Goal: Transaction & Acquisition: Purchase product/service

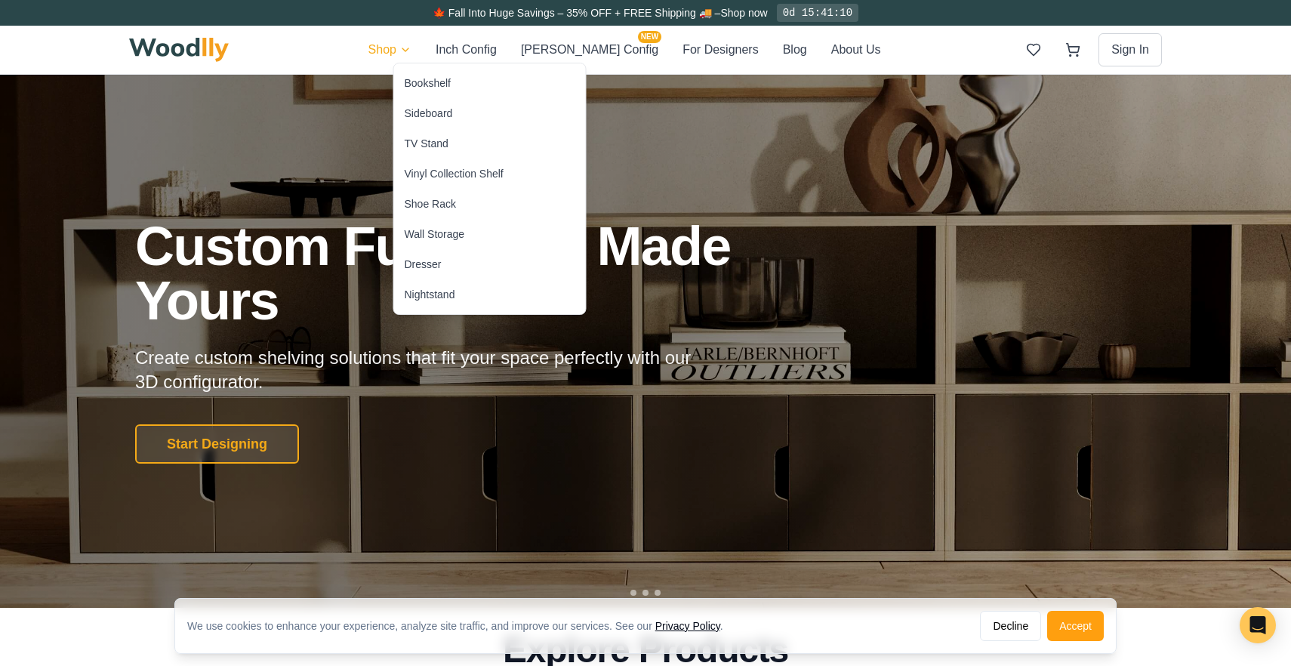
click at [428, 88] on div "Bookshelf" at bounding box center [428, 82] width 46 height 15
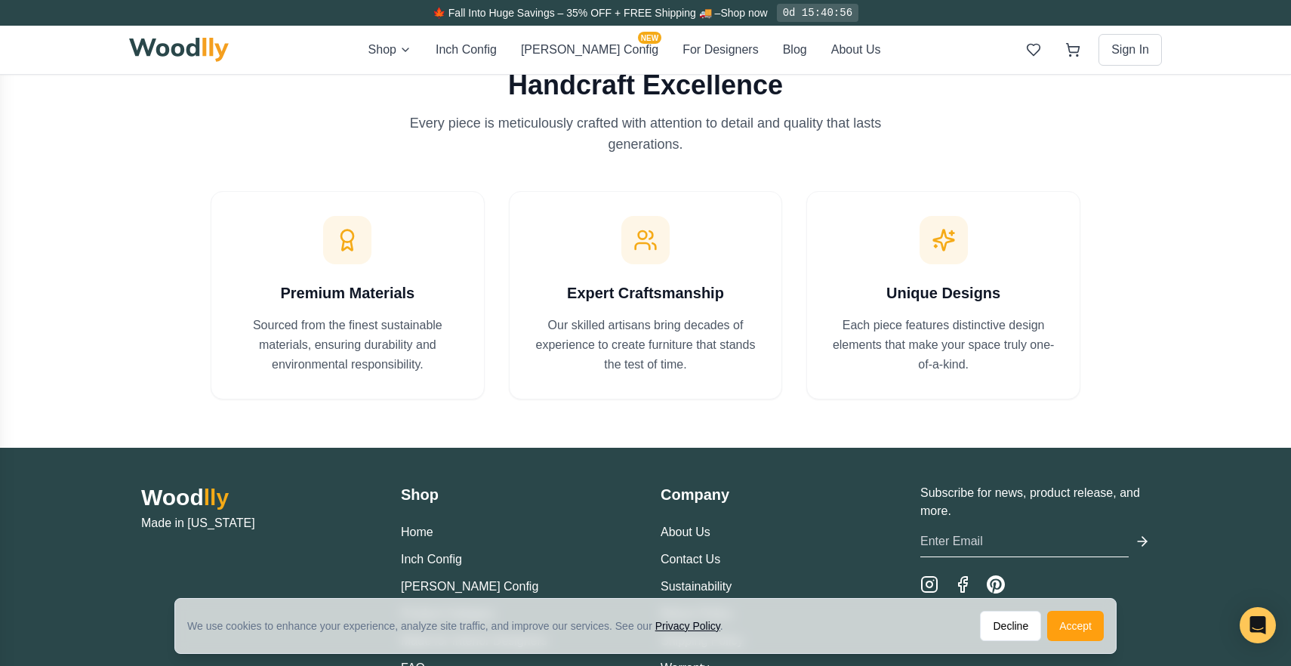
scroll to position [2336, 0]
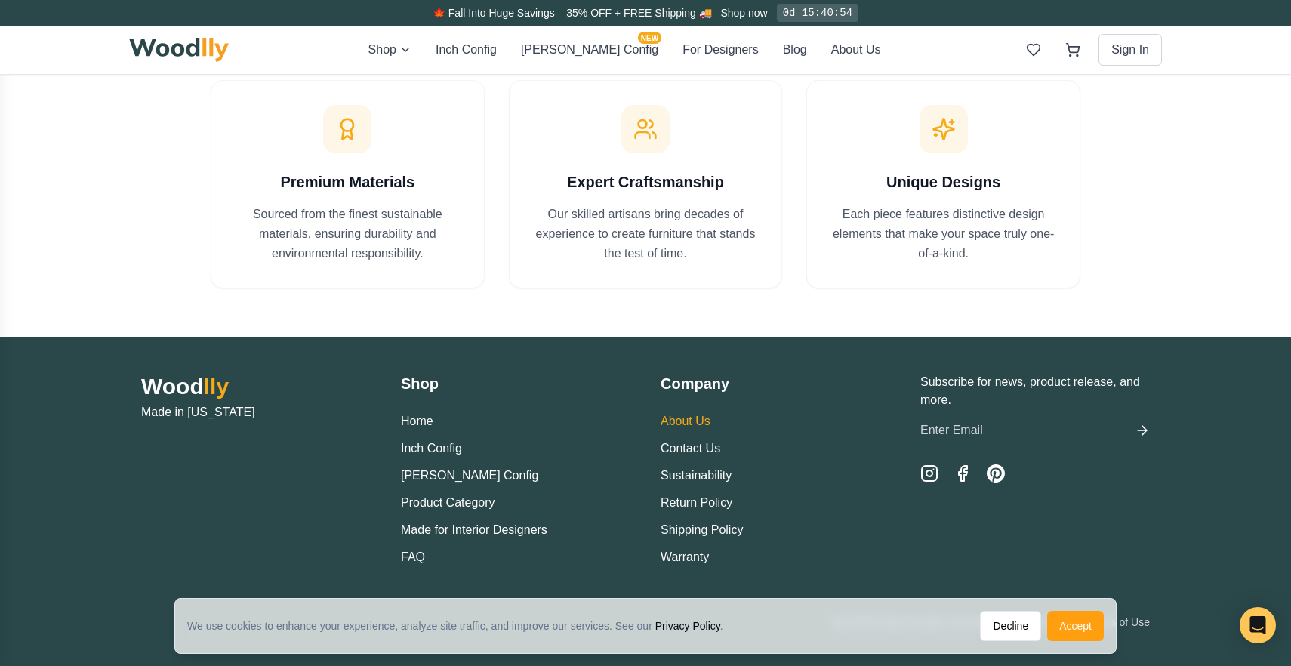
click at [703, 419] on link "About Us" at bounding box center [686, 420] width 50 height 13
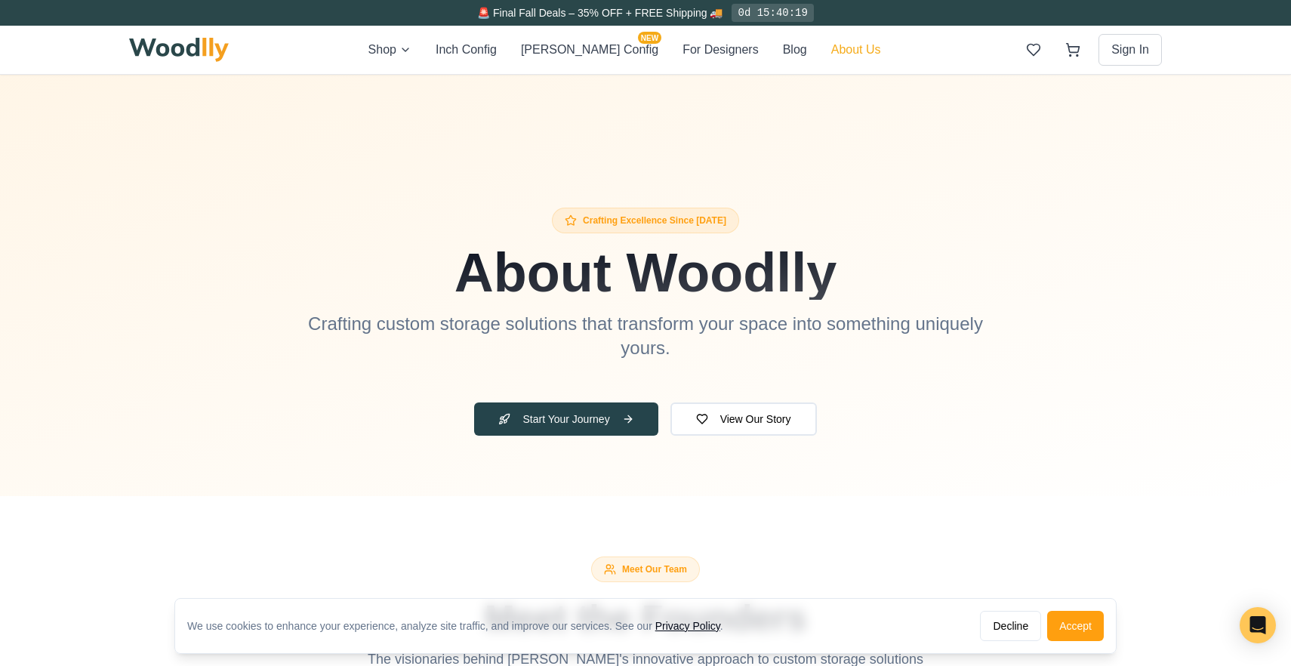
click at [831, 50] on button "About Us" at bounding box center [856, 50] width 50 height 18
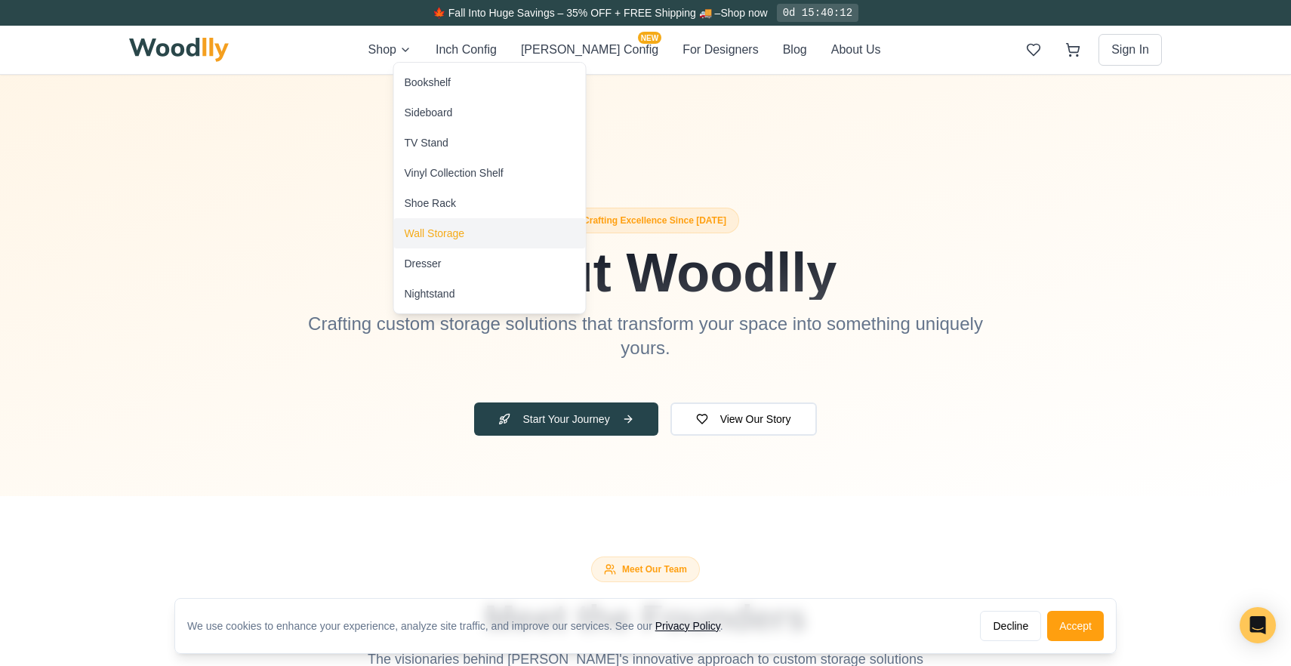
click at [423, 241] on div "Wall Storage" at bounding box center [490, 233] width 192 height 30
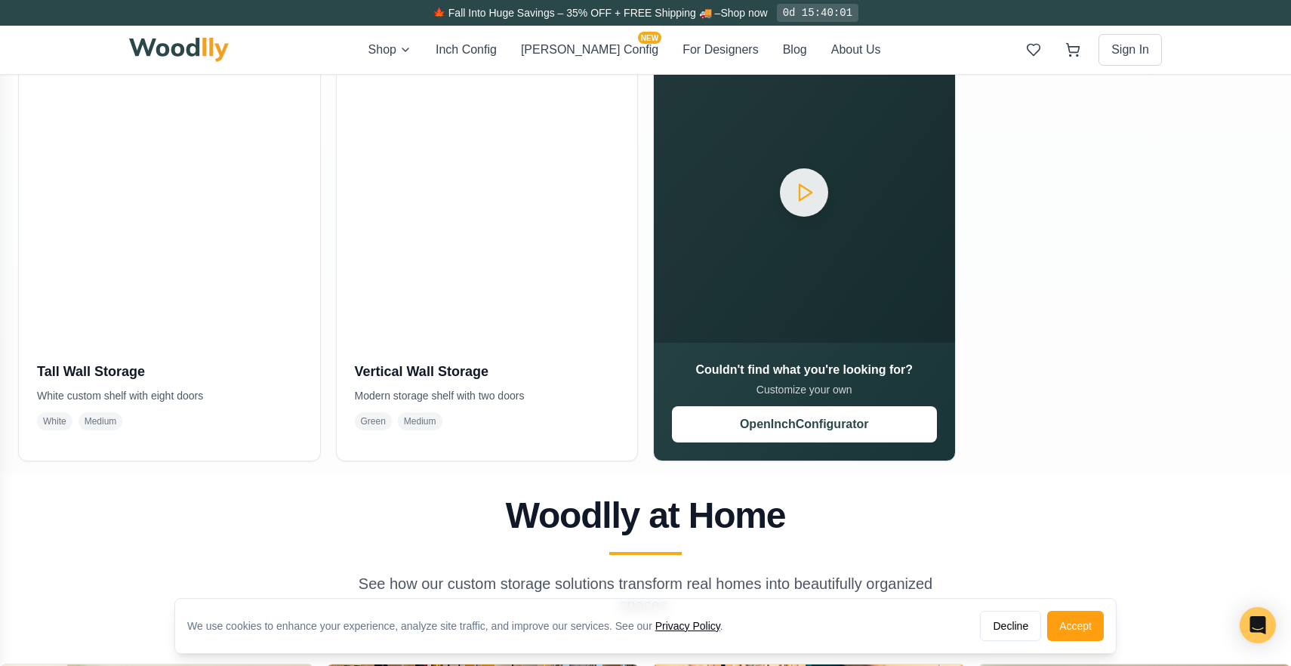
scroll to position [770, 0]
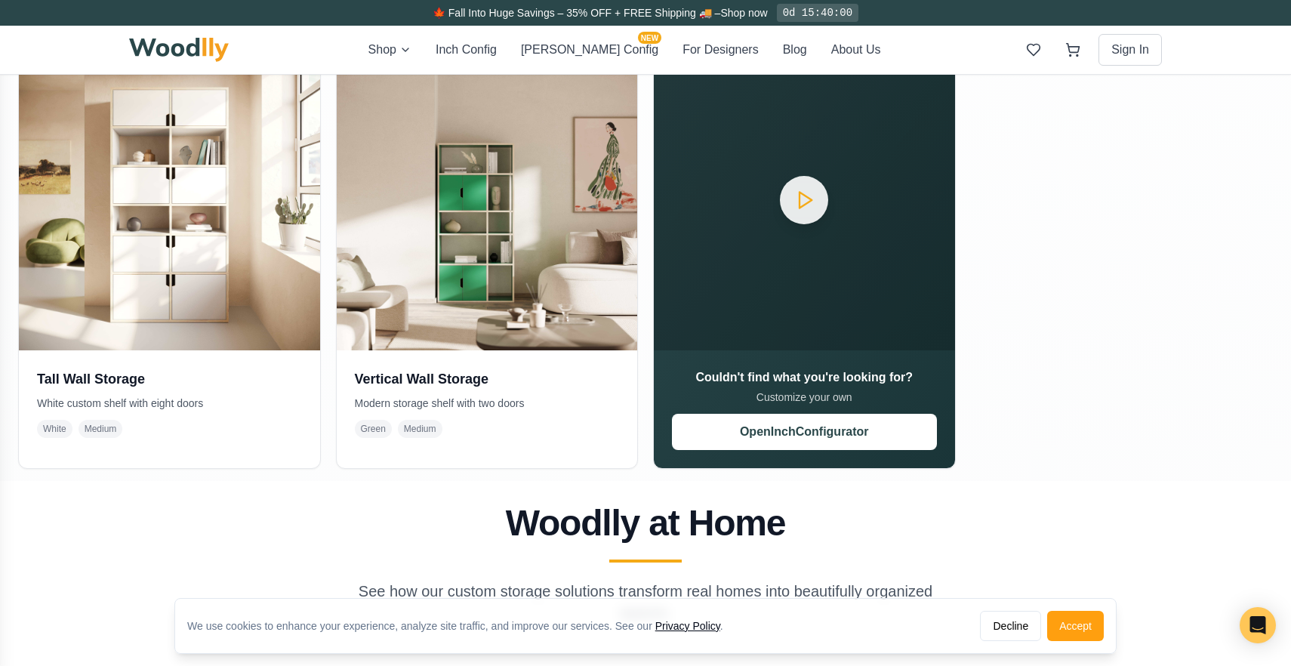
click at [417, 59] on div "Shop Inch Config [PERSON_NAME] Config NEW For Designers Blog About Us Sign In" at bounding box center [645, 50] width 1033 height 48
click at [414, 46] on html "We use cookies to enhance your experience, analyze site traffic, and improve ou…" at bounding box center [645, 504] width 1291 height 2549
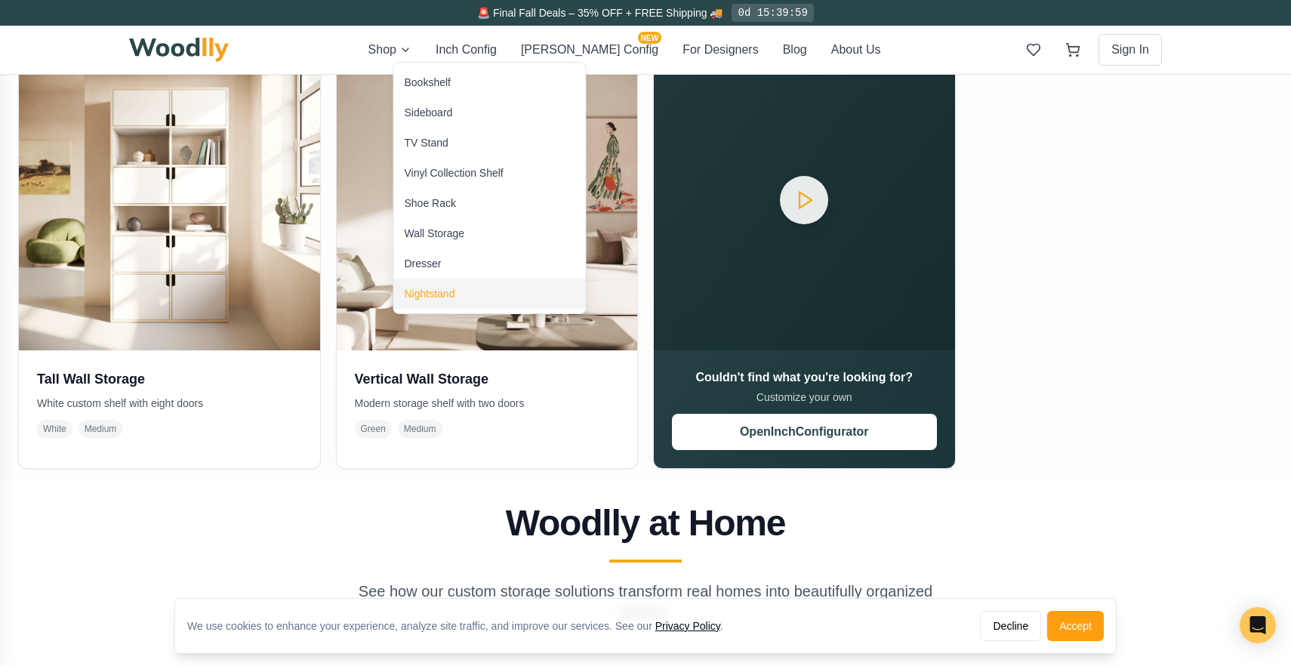
click at [420, 301] on div "Nightstand" at bounding box center [490, 294] width 192 height 30
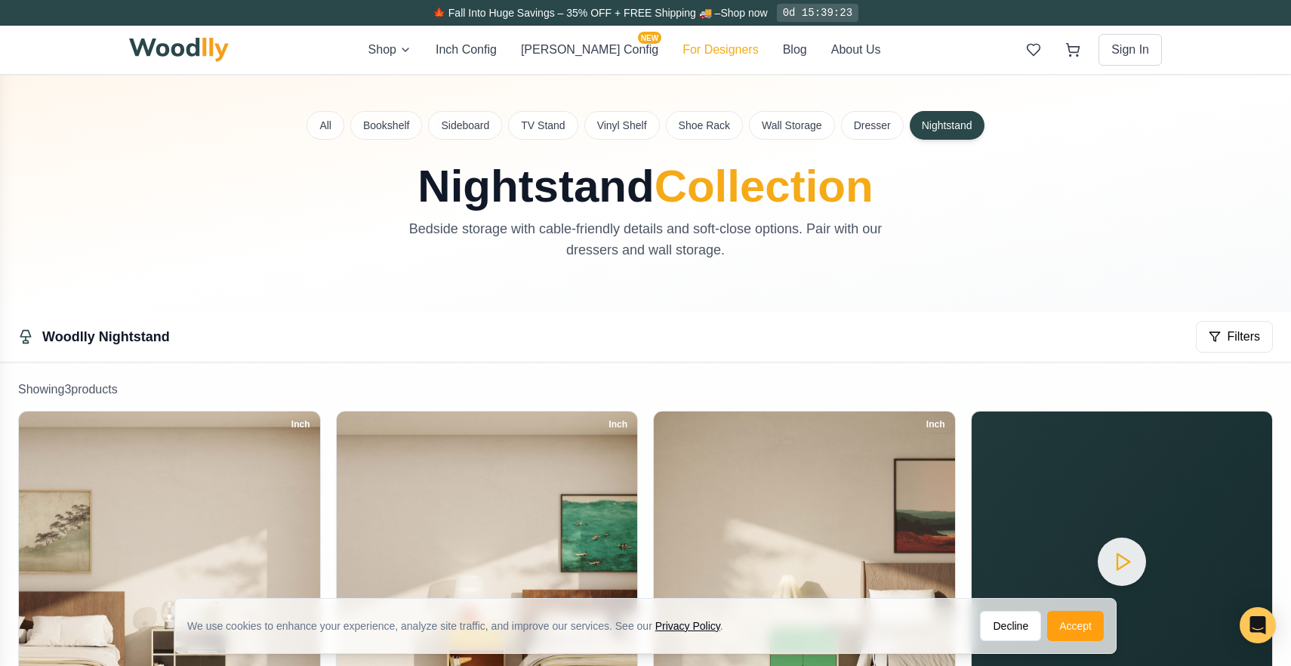
click at [687, 57] on button "For Designers" at bounding box center [719, 50] width 75 height 18
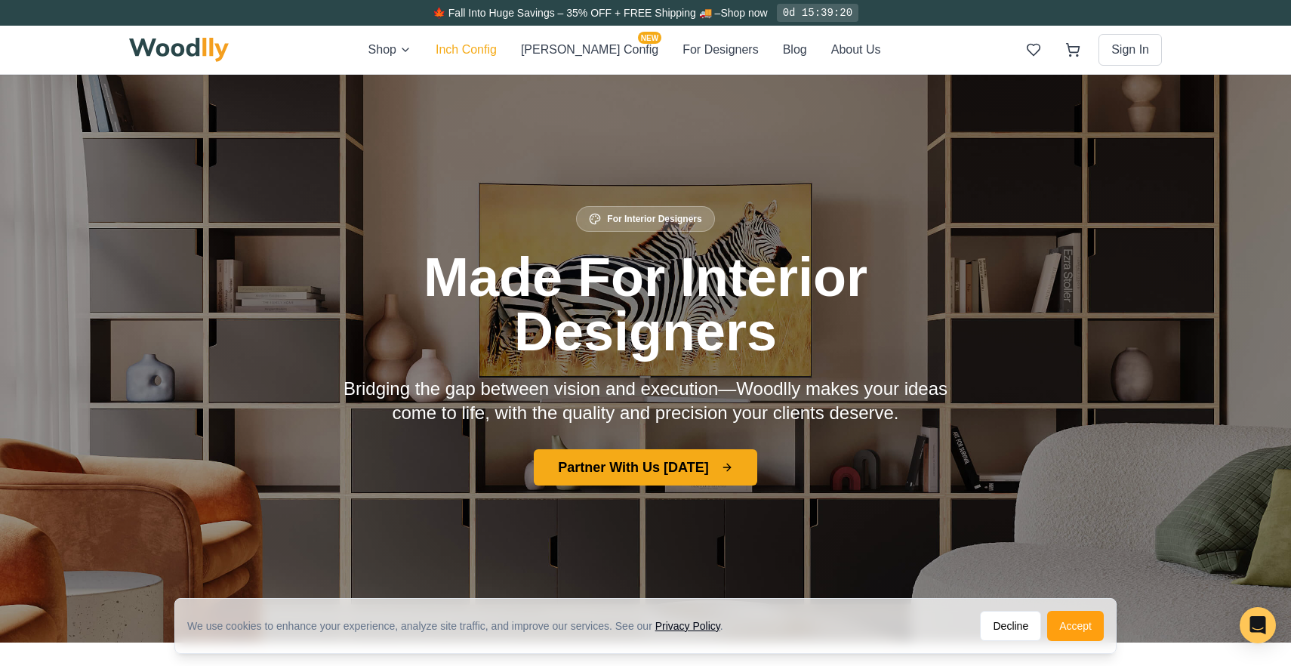
click at [496, 56] on button "Inch Config" at bounding box center [466, 50] width 61 height 18
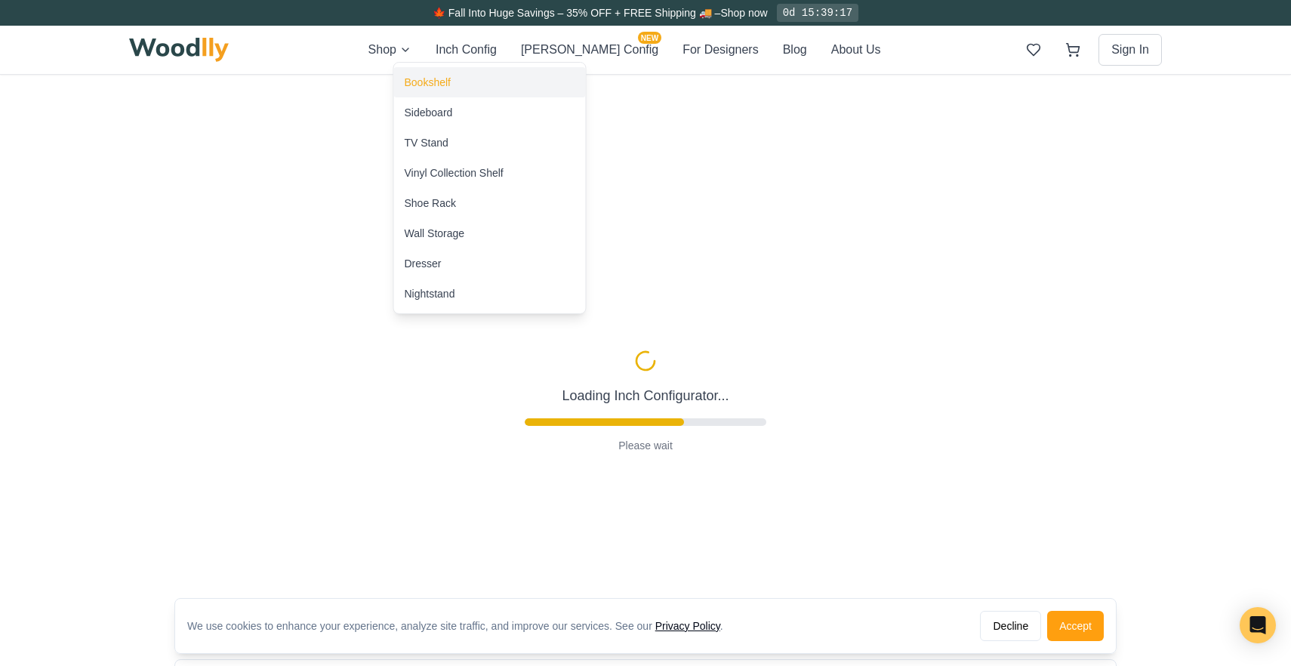
click at [436, 87] on div "Bookshelf" at bounding box center [428, 82] width 46 height 15
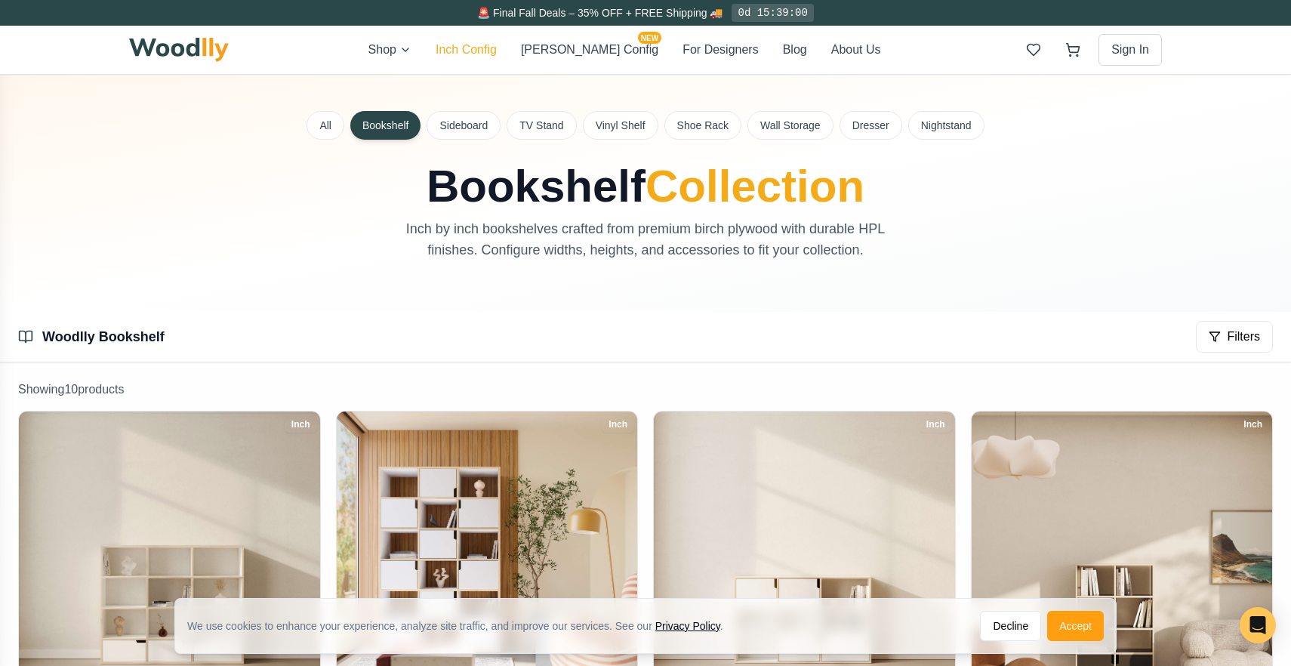
click at [497, 51] on button "Inch Config" at bounding box center [466, 50] width 61 height 18
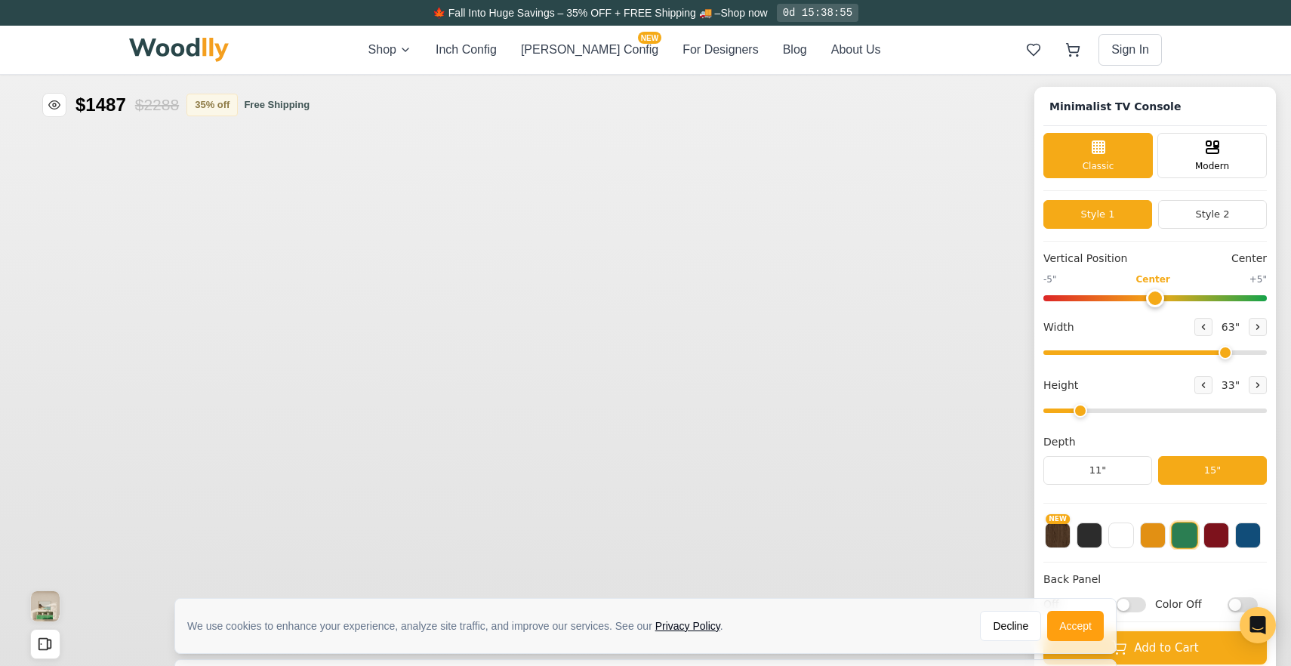
type input "63"
type input "2"
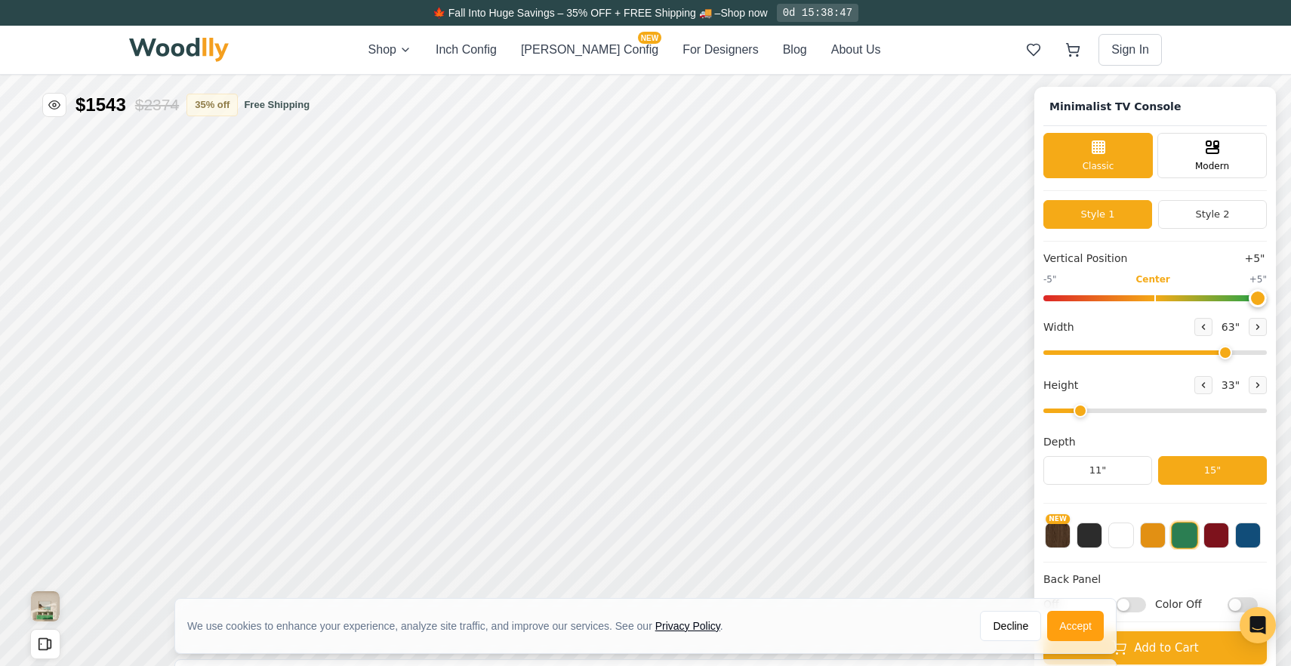
type input "5"
drag, startPoint x: 1154, startPoint y: 297, endPoint x: 1246, endPoint y: 299, distance: 91.4
click at [1246, 299] on input "range" at bounding box center [1154, 298] width 223 height 6
click at [1081, 526] on button at bounding box center [1089, 534] width 26 height 26
click at [431, 334] on div "9"" at bounding box center [429, 339] width 11 height 17
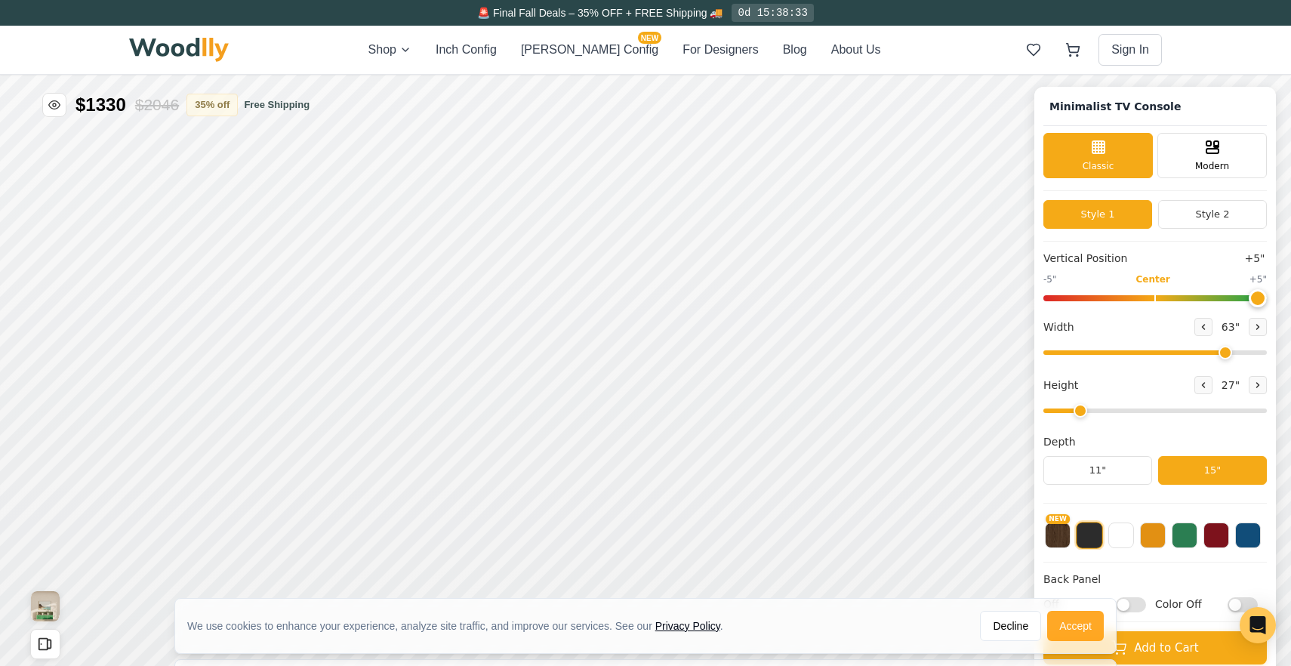
click at [1078, 621] on button "Accept" at bounding box center [1075, 626] width 57 height 30
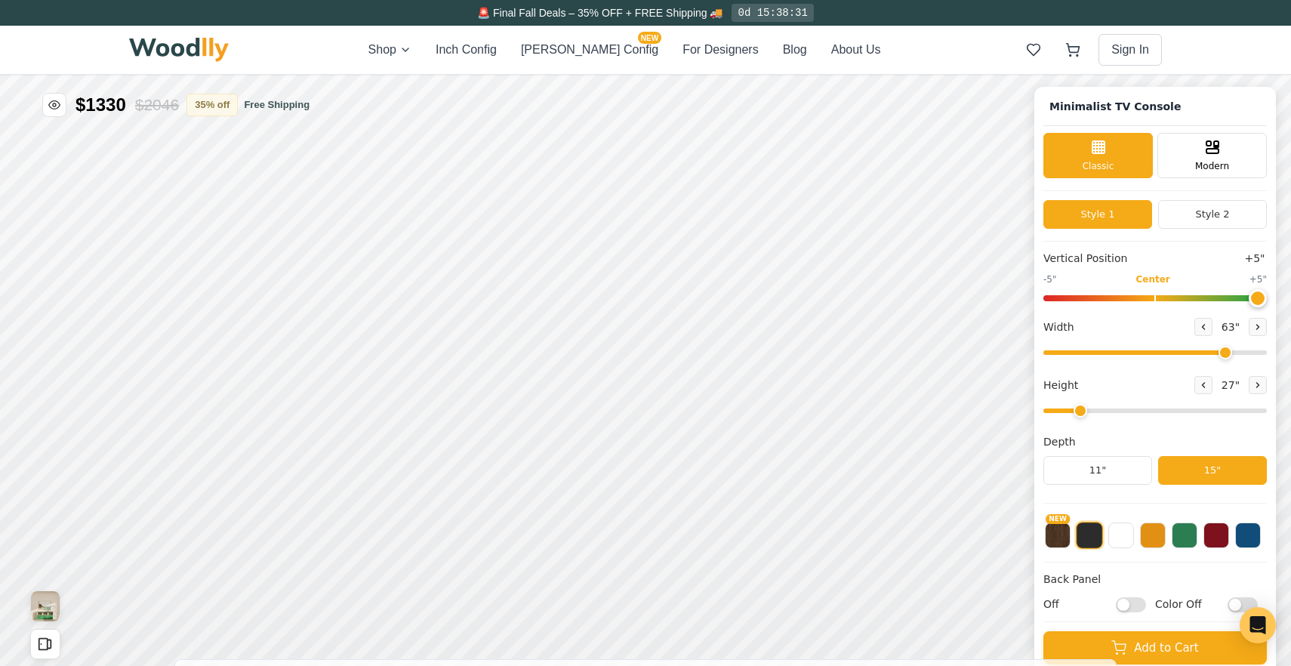
click at [1140, 605] on input "Off" at bounding box center [1131, 604] width 30 height 15
checkbox input "true"
click at [1219, 154] on div "Modern" at bounding box center [1211, 153] width 109 height 45
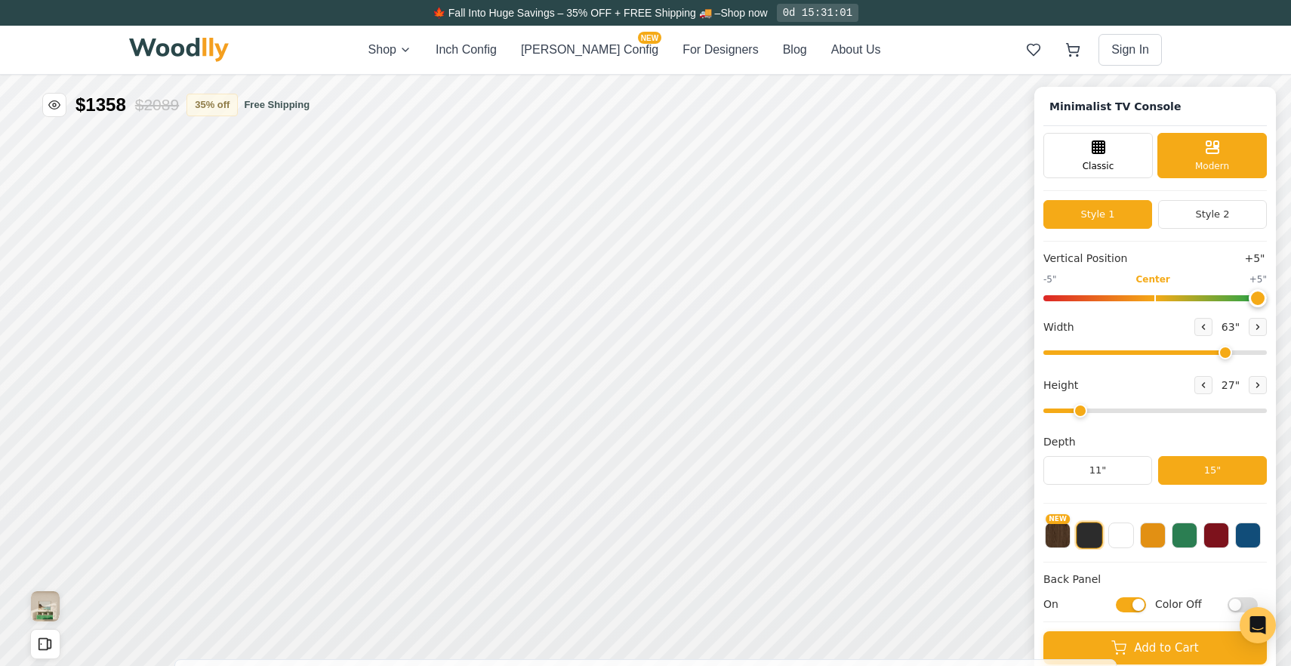
click at [197, 49] on img at bounding box center [179, 50] width 100 height 24
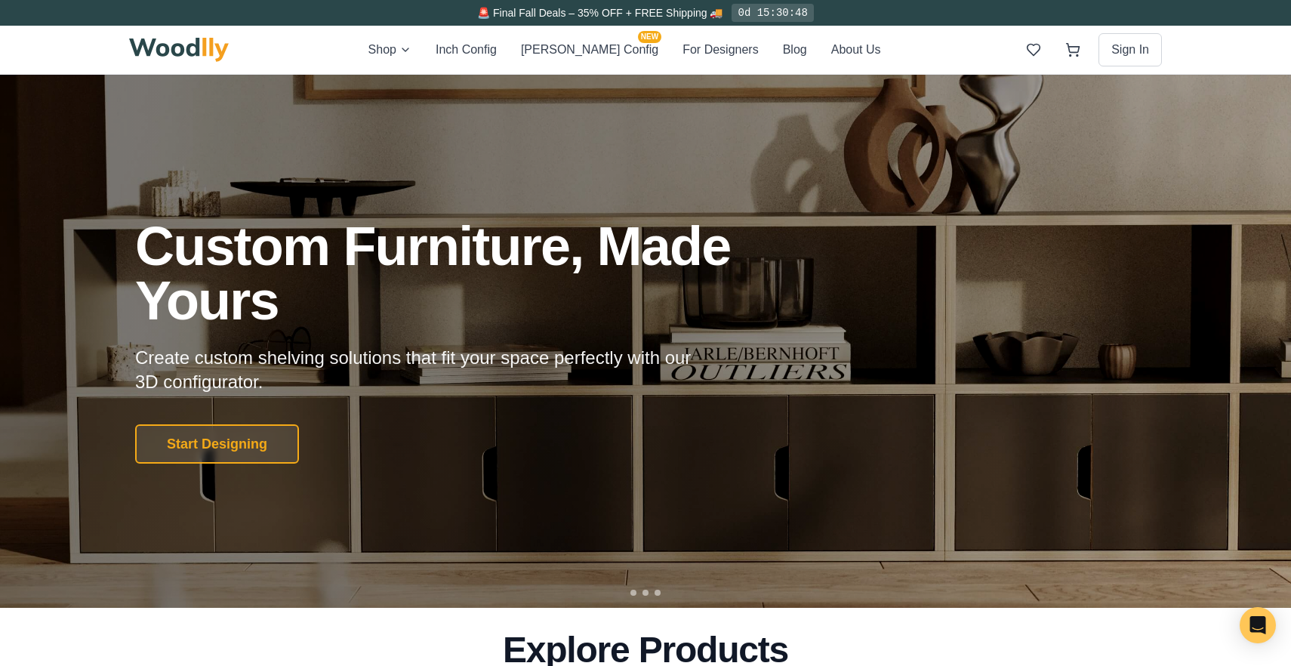
click at [187, 45] on img at bounding box center [179, 50] width 100 height 24
click at [199, 433] on button "Start Designing" at bounding box center [217, 444] width 172 height 42
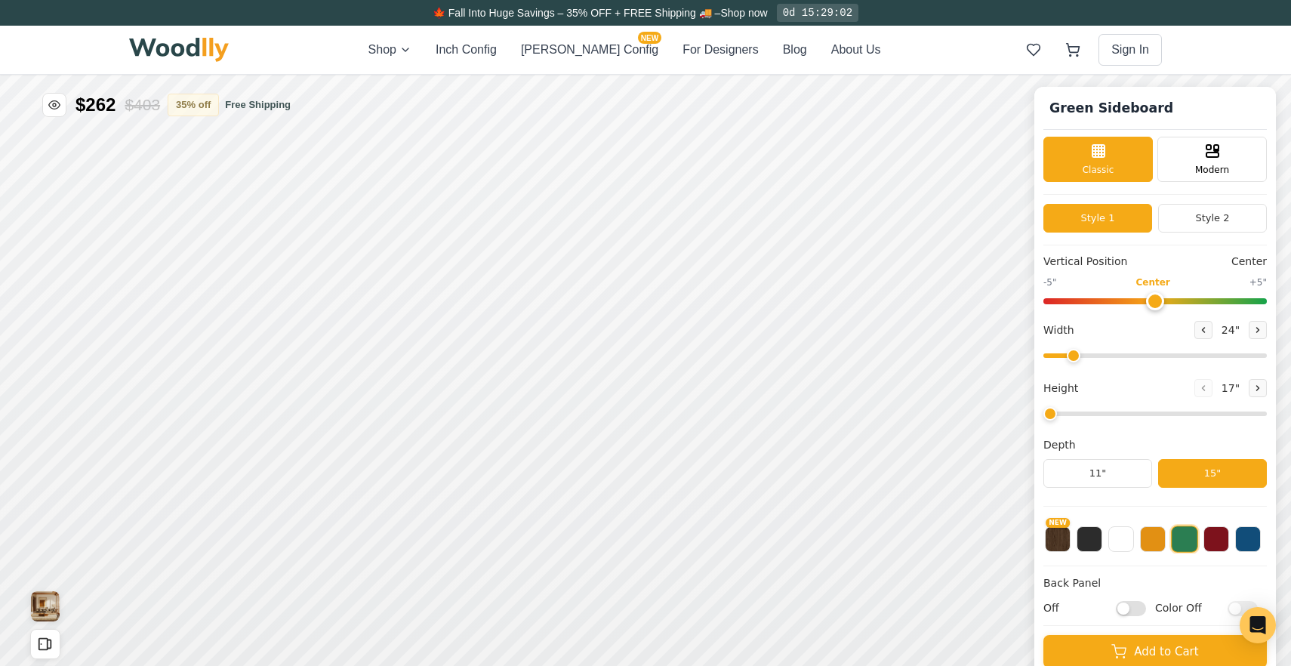
type input "56"
type input "2"
